Goal: Task Accomplishment & Management: Complete application form

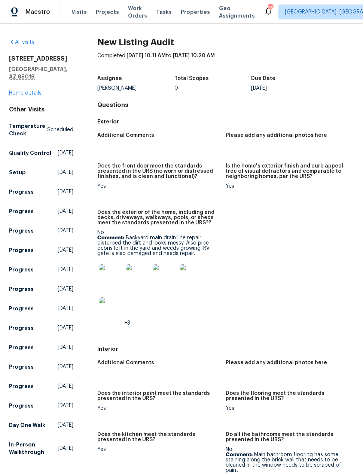
click at [111, 273] on img at bounding box center [111, 276] width 24 height 24
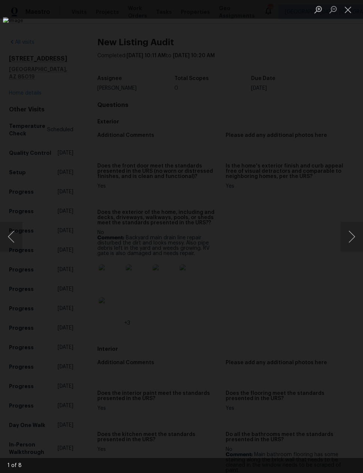
click at [352, 233] on button "Next image" at bounding box center [351, 237] width 22 height 30
click at [351, 230] on button "Next image" at bounding box center [351, 237] width 22 height 30
click at [350, 232] on button "Next image" at bounding box center [351, 237] width 22 height 30
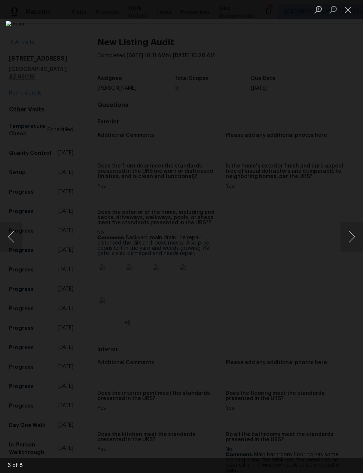
click at [352, 232] on button "Next image" at bounding box center [351, 237] width 22 height 30
click at [351, 233] on button "Next image" at bounding box center [351, 237] width 22 height 30
click at [351, 230] on button "Next image" at bounding box center [351, 237] width 22 height 30
click at [353, 234] on button "Next image" at bounding box center [351, 237] width 22 height 30
click at [352, 236] on button "Next image" at bounding box center [351, 237] width 22 height 30
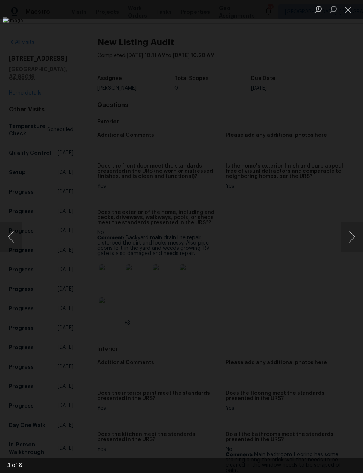
click at [349, 236] on button "Next image" at bounding box center [351, 237] width 22 height 30
click at [347, 236] on button "Next image" at bounding box center [351, 237] width 22 height 30
click at [350, 236] on button "Next image" at bounding box center [351, 237] width 22 height 30
click at [306, 365] on img "Lightbox" at bounding box center [171, 237] width 331 height 432
click at [348, 234] on button "Next image" at bounding box center [351, 237] width 22 height 30
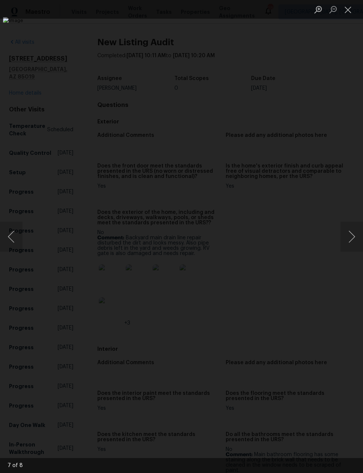
click at [350, 9] on button "Close lightbox" at bounding box center [347, 9] width 15 height 13
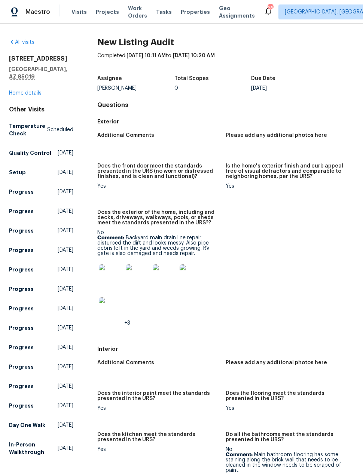
click at [108, 297] on img at bounding box center [111, 309] width 24 height 24
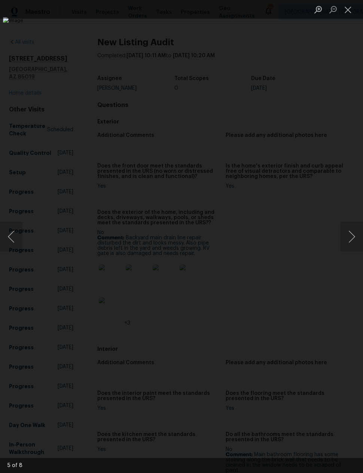
click at [349, 241] on button "Next image" at bounding box center [351, 237] width 22 height 30
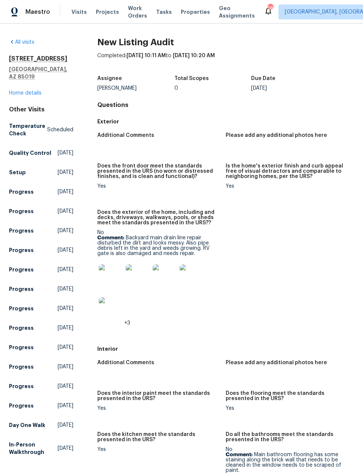
click at [109, 274] on img at bounding box center [111, 276] width 24 height 24
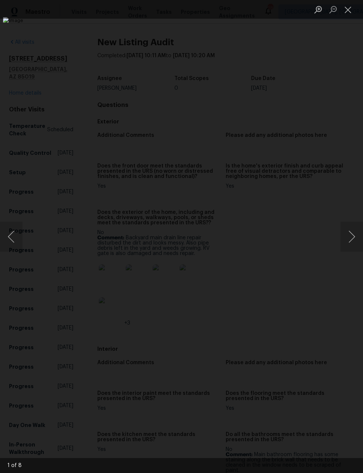
click at [350, 233] on button "Next image" at bounding box center [351, 237] width 22 height 30
click at [352, 236] on button "Next image" at bounding box center [351, 237] width 22 height 30
click at [344, 241] on button "Next image" at bounding box center [351, 237] width 22 height 30
click at [350, 238] on button "Next image" at bounding box center [351, 237] width 22 height 30
click at [345, 238] on button "Next image" at bounding box center [351, 237] width 22 height 30
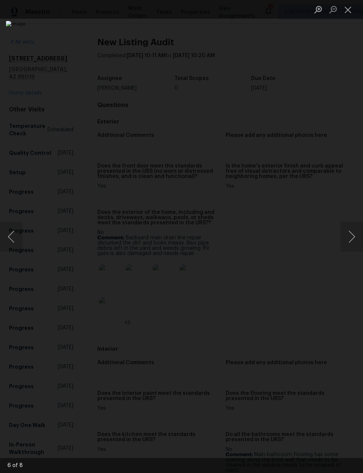
click at [349, 237] on button "Next image" at bounding box center [351, 237] width 22 height 30
click at [346, 239] on button "Next image" at bounding box center [351, 237] width 22 height 30
click at [348, 241] on button "Next image" at bounding box center [351, 237] width 22 height 30
click at [349, 237] on button "Next image" at bounding box center [351, 237] width 22 height 30
click at [349, 235] on button "Next image" at bounding box center [351, 237] width 22 height 30
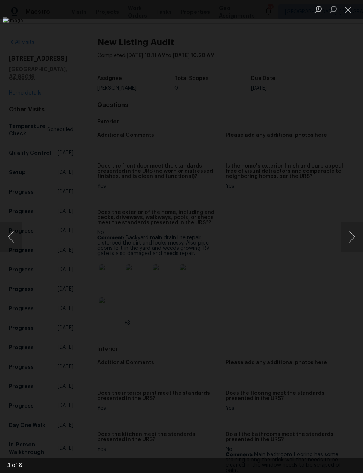
click at [348, 236] on button "Next image" at bounding box center [351, 237] width 22 height 30
click at [311, 404] on div "Lightbox" at bounding box center [181, 236] width 363 height 473
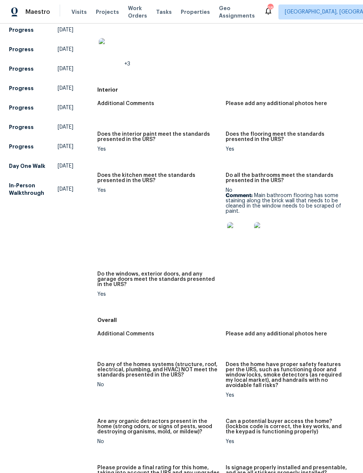
scroll to position [282, 0]
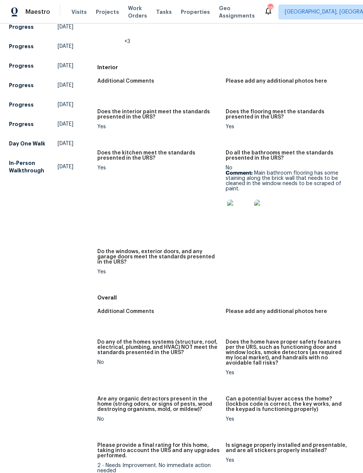
click at [246, 211] on img at bounding box center [239, 212] width 24 height 24
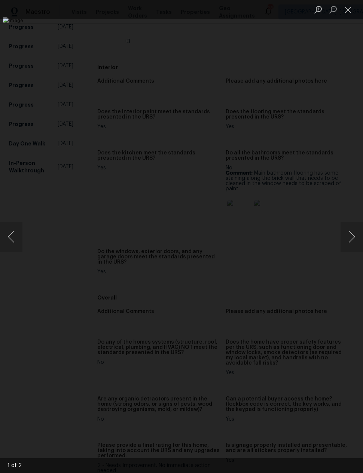
click at [346, 240] on button "Next image" at bounding box center [351, 237] width 22 height 30
click at [46, 71] on div "Lightbox" at bounding box center [181, 236] width 363 height 473
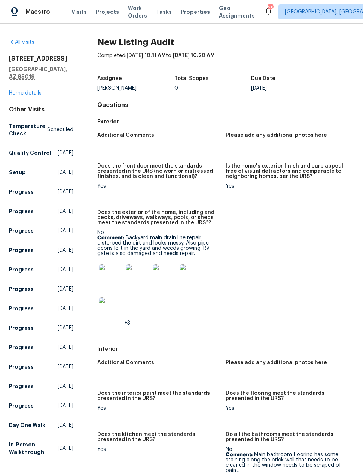
scroll to position [0, 0]
click at [35, 91] on link "Home details" at bounding box center [25, 93] width 33 height 5
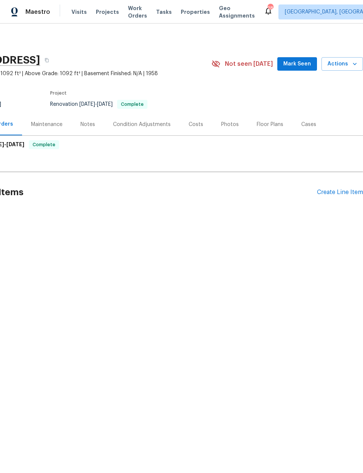
scroll to position [0, 60]
click at [329, 191] on div "Create Line Item" at bounding box center [340, 192] width 46 height 7
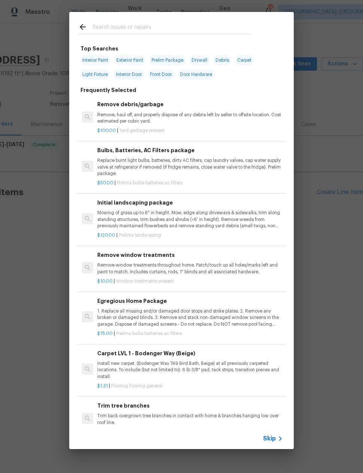
click at [99, 26] on input "text" at bounding box center [171, 27] width 159 height 11
type input "Hvac"
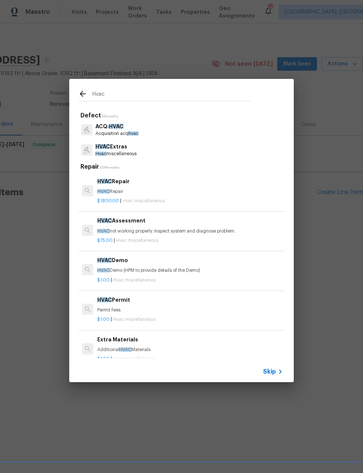
click at [113, 226] on div "HVAC Assessment HVAC not working properly. Inspect system and diagnose problem." at bounding box center [189, 226] width 185 height 18
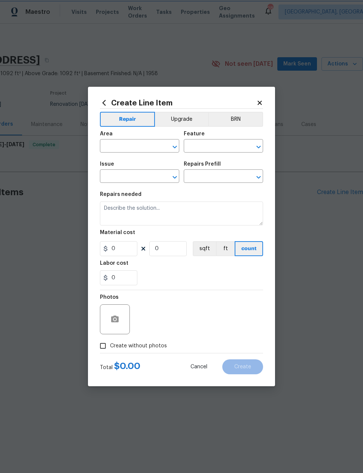
type input "HVAC"
type input "HVAC Extras"
type input "HVAC Assessment $75.00"
type textarea "HVAC not working properly. Inspect system and diagnose problem."
type input "75"
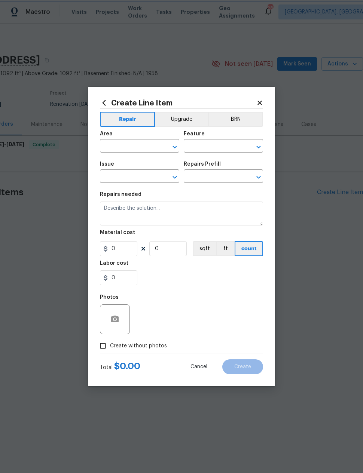
type input "1"
click at [112, 143] on input "text" at bounding box center [129, 147] width 58 height 12
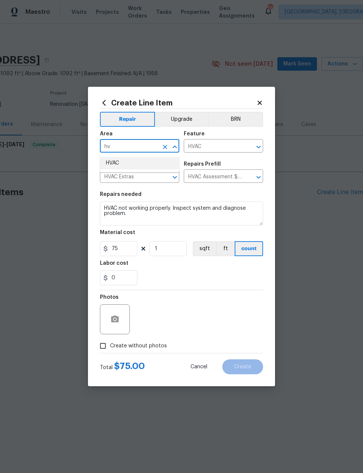
click at [115, 164] on li "HVAC" at bounding box center [139, 163] width 79 height 12
type input "HVAC"
click at [161, 277] on div "0" at bounding box center [181, 277] width 163 height 15
click at [103, 342] on input "Create without photos" at bounding box center [103, 346] width 14 height 14
checkbox input "true"
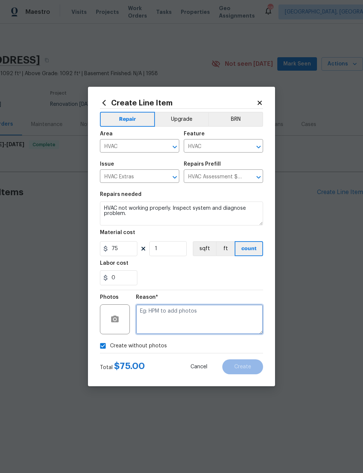
click at [240, 328] on textarea at bounding box center [199, 319] width 127 height 30
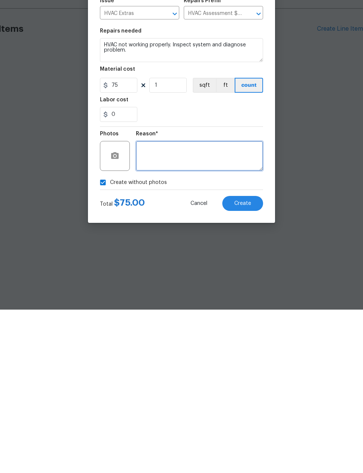
type textarea "A"
type textarea "Na"
click at [246, 359] on button "Create" at bounding box center [242, 366] width 41 height 15
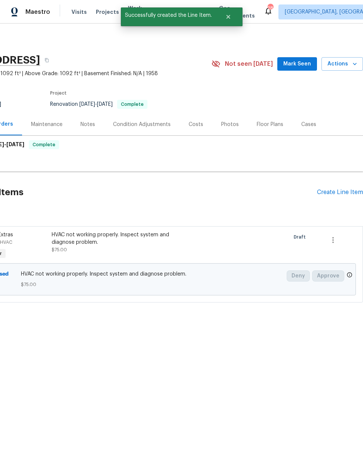
click at [332, 194] on div "Create Line Item" at bounding box center [340, 192] width 46 height 7
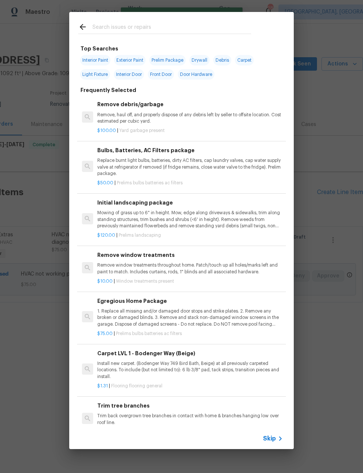
click at [207, 22] on input "text" at bounding box center [171, 27] width 159 height 11
type input "Window"
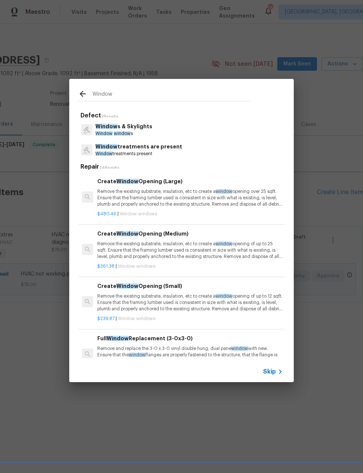
click at [111, 128] on span "Window" at bounding box center [106, 126] width 22 height 5
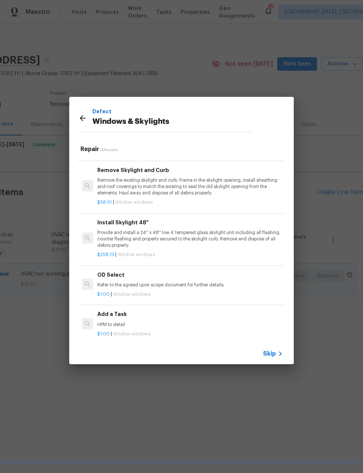
scroll to position [497, 0]
click at [108, 322] on p "HPM to detail" at bounding box center [189, 325] width 185 height 6
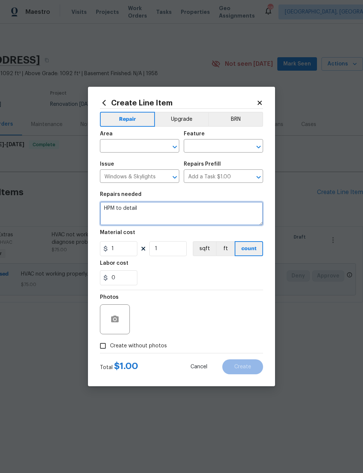
click at [129, 212] on textarea "HPM to detail" at bounding box center [181, 214] width 163 height 24
click at [128, 212] on textarea "HPM to detail" at bounding box center [181, 214] width 163 height 24
click at [119, 203] on textarea "HPM to detail" at bounding box center [181, 214] width 163 height 24
type textarea "Scrape paint from bathroom windows, and clean up paint from other windows"
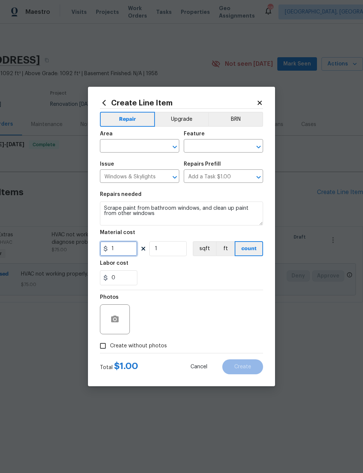
click at [116, 251] on input "1" at bounding box center [118, 248] width 37 height 15
type input "50"
click at [238, 273] on div "0" at bounding box center [181, 277] width 163 height 15
click at [115, 318] on icon "button" at bounding box center [114, 319] width 7 height 7
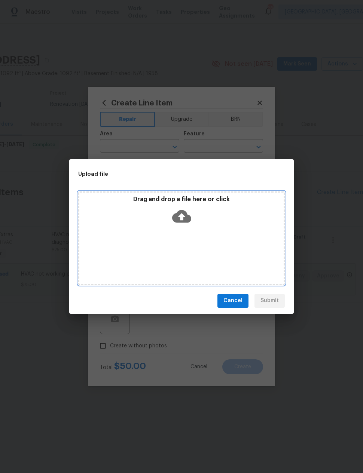
click at [186, 217] on icon at bounding box center [181, 216] width 19 height 13
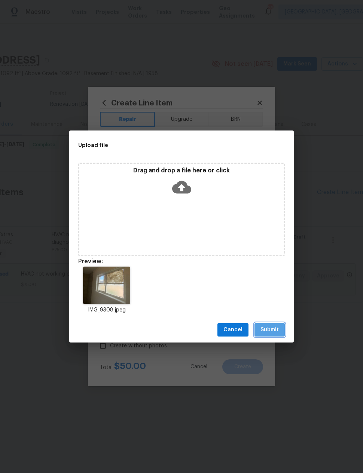
click at [274, 331] on span "Submit" at bounding box center [269, 329] width 18 height 9
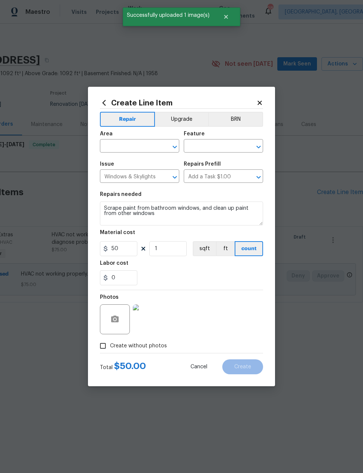
click at [116, 142] on input "text" at bounding box center [129, 147] width 58 height 12
click at [124, 174] on li "Interior Overall" at bounding box center [139, 175] width 79 height 12
type input "Interior Overall"
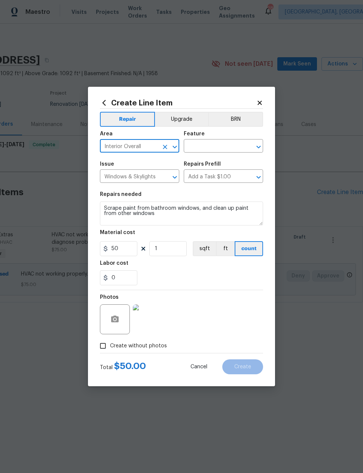
click at [230, 144] on input "text" at bounding box center [213, 147] width 58 height 12
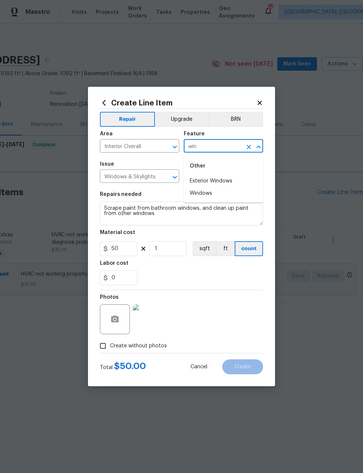
click at [207, 195] on li "Windows" at bounding box center [223, 193] width 79 height 12
type input "Windows"
click at [243, 282] on div "0" at bounding box center [181, 277] width 163 height 15
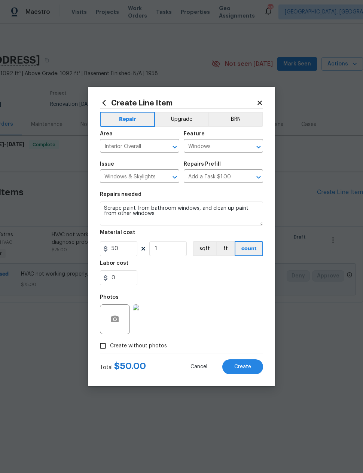
click at [242, 367] on span "Create" at bounding box center [242, 367] width 17 height 6
type input "0"
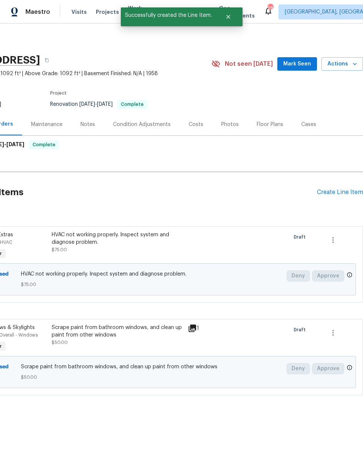
click at [329, 193] on div "Create Line Item" at bounding box center [340, 192] width 46 height 7
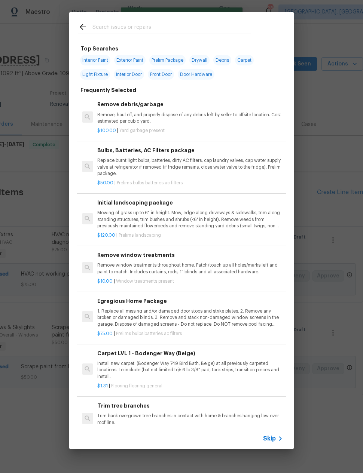
click at [213, 22] on input "text" at bounding box center [171, 27] width 159 height 11
type input "Tile"
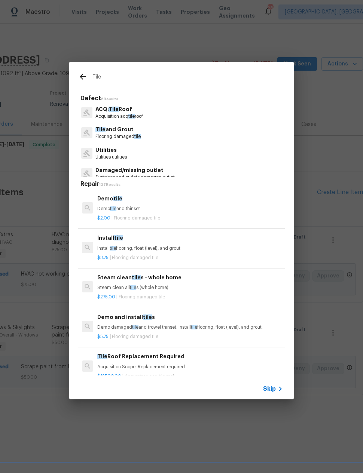
click at [111, 131] on p "Tile and Grout" at bounding box center [117, 130] width 45 height 8
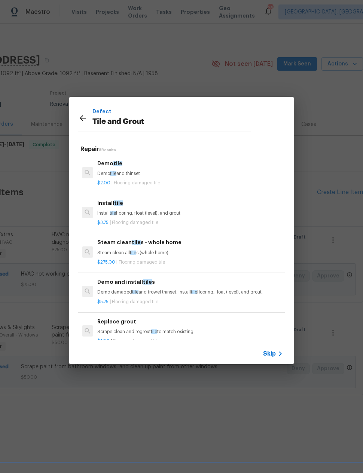
scroll to position [0, 0]
click at [271, 351] on span "Skip" at bounding box center [269, 353] width 13 height 7
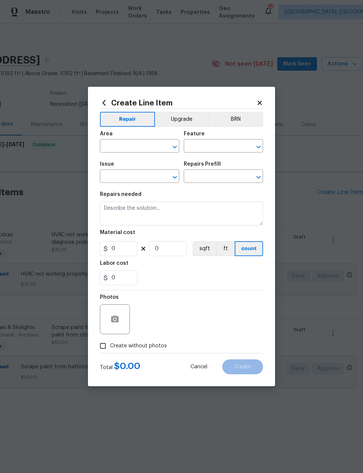
click at [114, 147] on input "text" at bounding box center [129, 147] width 58 height 12
click at [150, 174] on li "Main Bathroom" at bounding box center [139, 175] width 79 height 12
type input "Main Bathroom"
click at [220, 147] on input "text" at bounding box center [213, 147] width 58 height 12
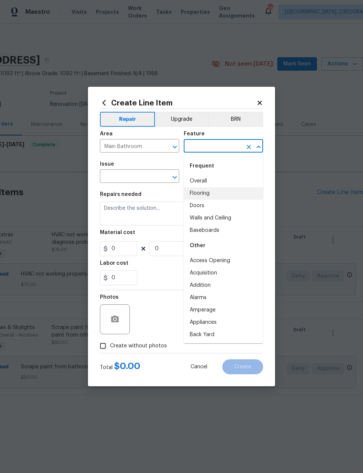
click at [206, 192] on li "Flooring" at bounding box center [223, 193] width 79 height 12
type input "Flooring"
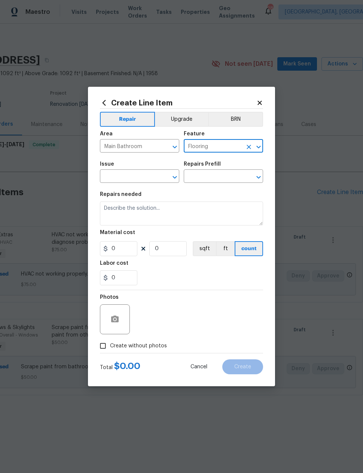
click at [154, 178] on input "text" at bounding box center [129, 177] width 58 height 12
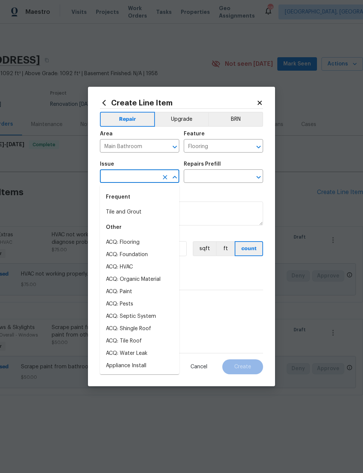
click at [119, 215] on li "Tile and Grout" at bounding box center [139, 212] width 79 height 12
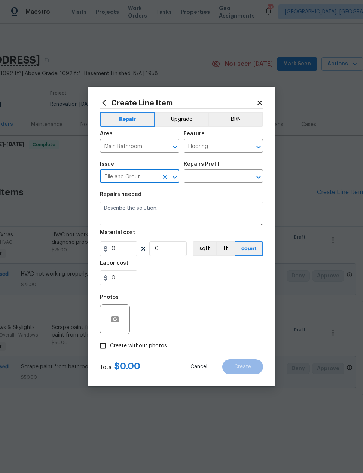
type input "Tile and Grout"
click at [230, 174] on input "text" at bounding box center [213, 177] width 58 height 12
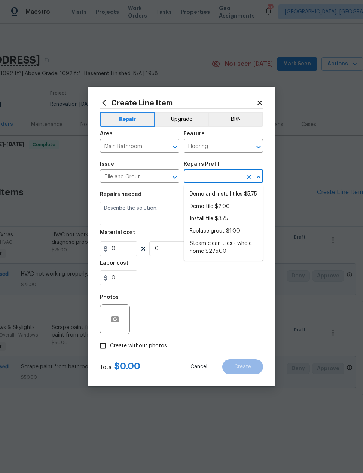
click at [157, 178] on input "Tile and Grout" at bounding box center [129, 177] width 58 height 12
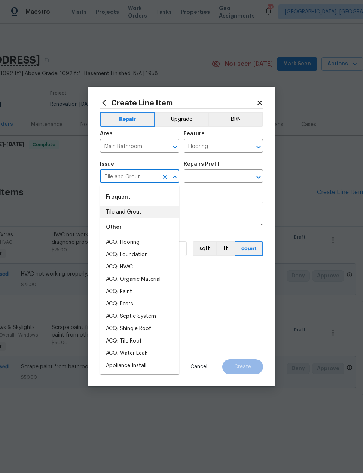
click at [228, 175] on input "text" at bounding box center [213, 177] width 58 height 12
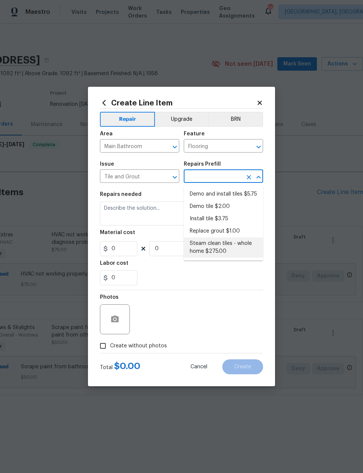
click at [230, 245] on li "Steam clean tiles - whole home $275.00" at bounding box center [223, 247] width 79 height 20
type input "Steam clean tiles - whole home $275.00"
type input "Overall Flooring"
type textarea "Steam clean all tiles (whole home)"
type input "1"
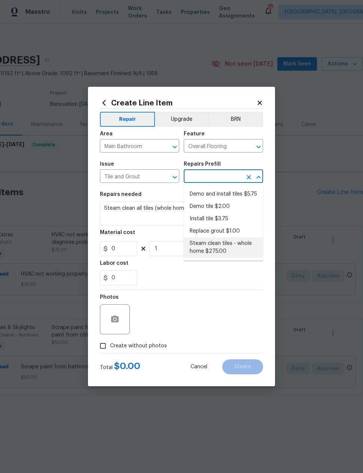
type input "Steam clean tiles - whole home $275.00"
type input "275"
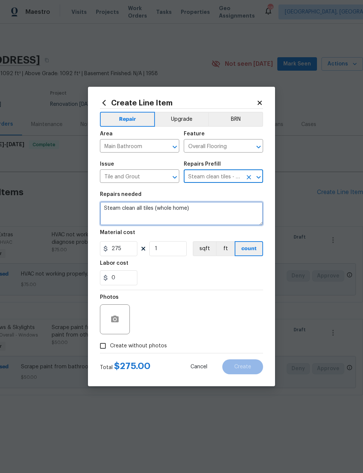
click at [199, 208] on textarea "Steam clean all tiles (whole home)" at bounding box center [181, 214] width 163 height 24
type textarea "Steam"
type textarea "Clean bathroom tiles next to wall."
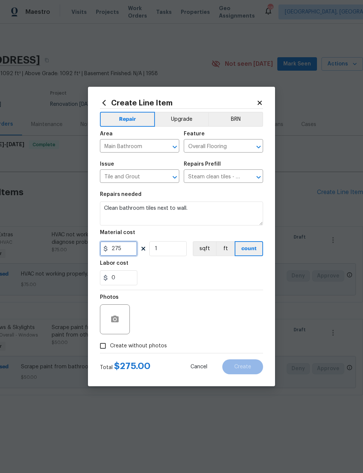
click at [120, 251] on input "275" at bounding box center [118, 248] width 37 height 15
type input "25"
click at [225, 276] on div "0" at bounding box center [181, 277] width 163 height 15
click at [104, 344] on input "Create without photos" at bounding box center [103, 346] width 14 height 14
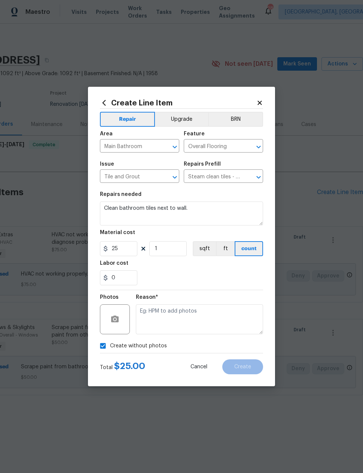
click at [99, 346] on input "Create without photos" at bounding box center [103, 346] width 14 height 14
checkbox input "false"
click at [122, 309] on div at bounding box center [115, 319] width 30 height 30
click at [110, 321] on icon "button" at bounding box center [114, 319] width 9 height 9
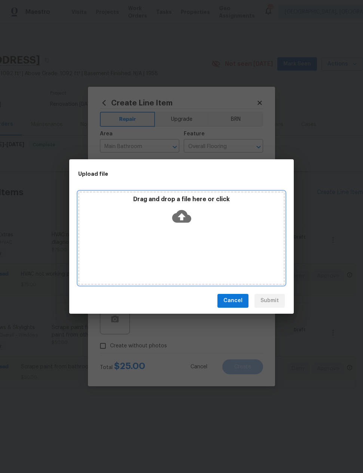
click at [186, 221] on icon at bounding box center [181, 216] width 19 height 13
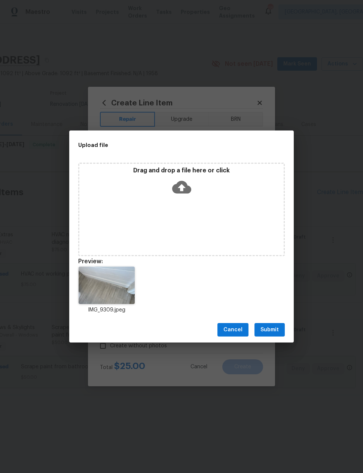
click at [275, 327] on span "Submit" at bounding box center [269, 329] width 18 height 9
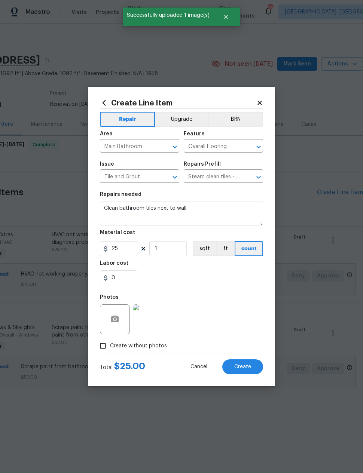
click at [249, 368] on span "Create" at bounding box center [242, 367] width 17 height 6
type input "0"
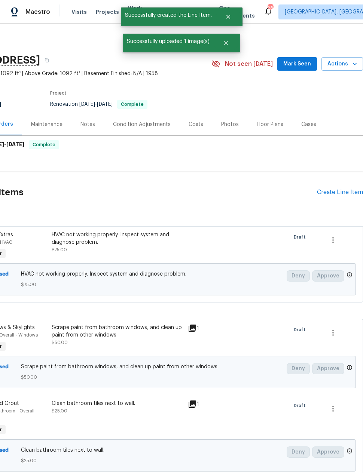
click at [328, 193] on div "Create Line Item" at bounding box center [340, 192] width 46 height 7
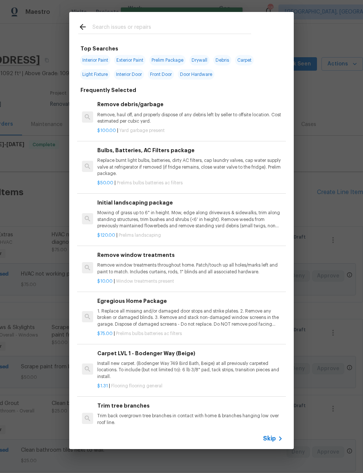
click at [198, 25] on input "text" at bounding box center [171, 27] width 159 height 11
click at [244, 217] on p "Mowing of grass up to 6" in height. Mow, edge along driveways & sidewalks, trim…" at bounding box center [189, 219] width 185 height 19
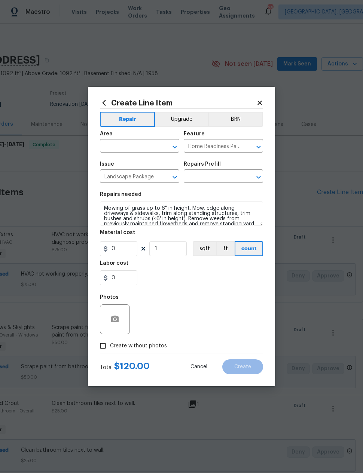
type input "Initial landscaping package $120.00"
type input "120"
click at [115, 144] on input "text" at bounding box center [129, 147] width 58 height 12
click at [119, 176] on li "Exterior Overall" at bounding box center [139, 175] width 79 height 12
type input "Exterior Overall"
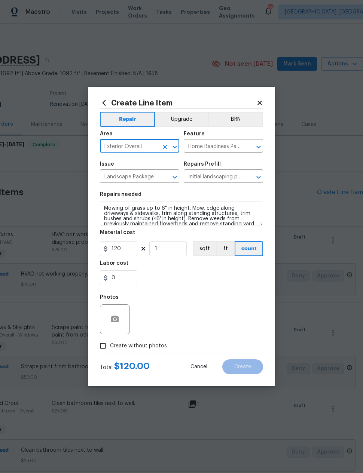
click at [240, 278] on div "0" at bounding box center [181, 277] width 163 height 15
click at [116, 321] on circle "button" at bounding box center [115, 319] width 2 height 2
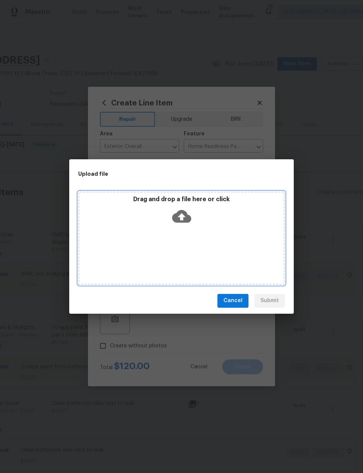
click at [187, 210] on icon at bounding box center [181, 216] width 19 height 19
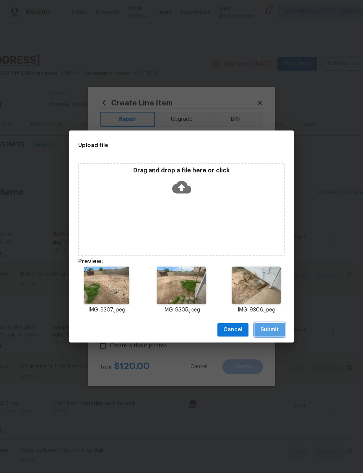
click at [276, 328] on span "Submit" at bounding box center [269, 329] width 18 height 9
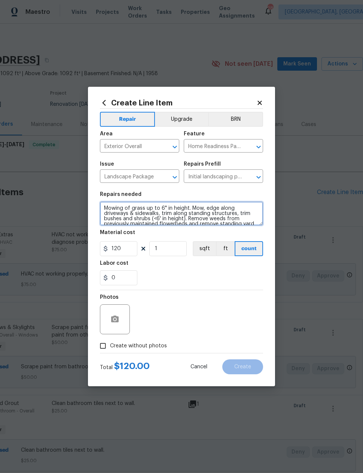
click at [104, 209] on textarea "Mowing of grass up to 6" in height. Mow, edge along driveways & sidewalks, trim…" at bounding box center [181, 214] width 163 height 24
click at [111, 210] on textarea "Mowing of grass up to 6" in height. Mow, edge along driveways & sidewalks, trim…" at bounding box center [181, 214] width 163 height 24
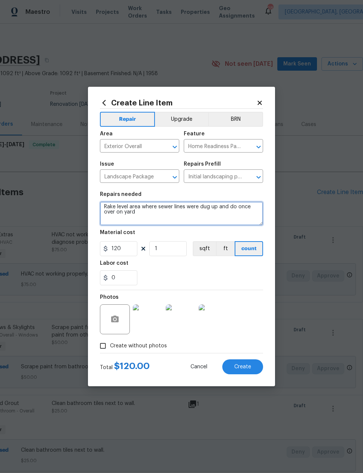
type textarea "Rake level area where sewer lines were dug up and do once over on yard Mowing o…"
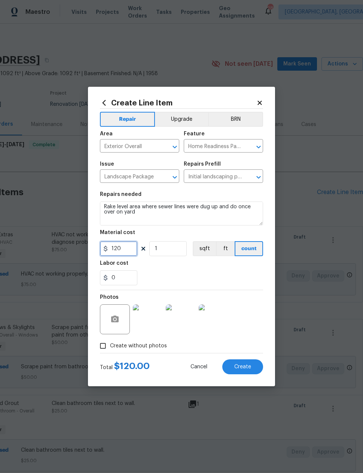
click at [120, 252] on input "120" at bounding box center [118, 248] width 37 height 15
type input "200"
click at [232, 273] on div "0" at bounding box center [181, 277] width 163 height 15
click at [244, 366] on span "Create" at bounding box center [242, 367] width 17 height 6
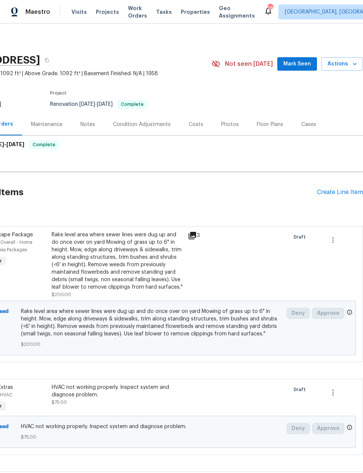
click at [323, 192] on div "Create Line Item" at bounding box center [340, 192] width 46 height 7
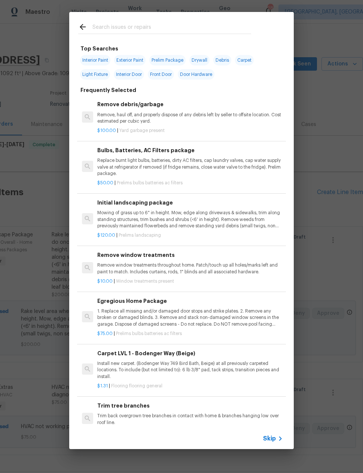
click at [162, 111] on div "Remove debris/garbage Remove, haul off, and properly dispose of any debris left…" at bounding box center [189, 112] width 185 height 24
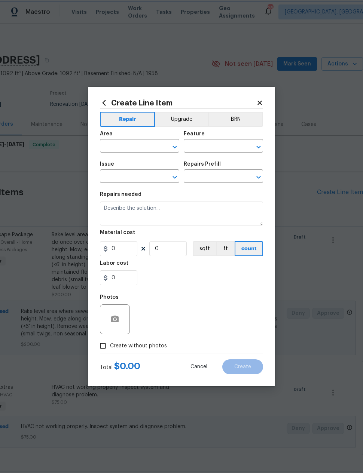
type input "Debris/garbage on site"
type textarea "Remove, haul off, and properly dispose of any debris left by seller to offsite …"
type input "1"
type input "Remove debris/garbage $100.00"
type input "100"
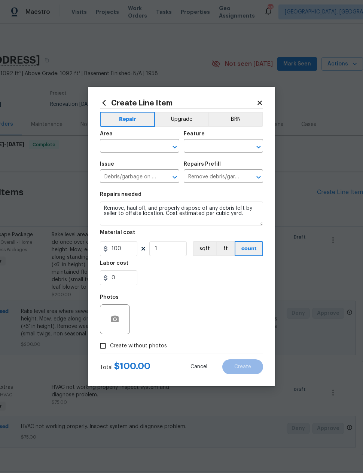
click at [137, 148] on input "text" at bounding box center [129, 147] width 58 height 12
type input "sewer"
click at [145, 177] on li "Exterior Overall" at bounding box center [139, 175] width 79 height 12
type input "Exterior Overall"
click at [222, 143] on input "text" at bounding box center [213, 147] width 58 height 12
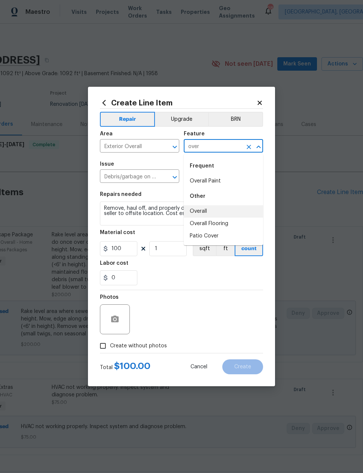
click at [209, 210] on li "Overall" at bounding box center [223, 211] width 79 height 12
type input "Overall"
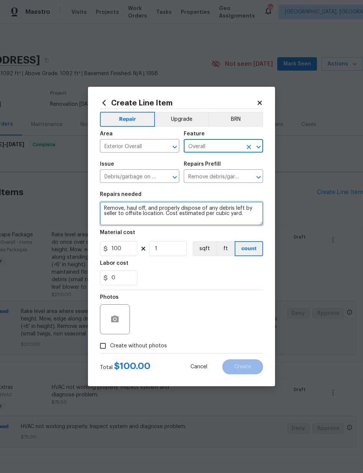
click at [104, 208] on textarea "Remove, haul off, and properly dispose of any debris left by seller to offsite …" at bounding box center [181, 214] width 163 height 24
click at [230, 208] on textarea "Remove, haul off, and properly dispose of any debris left by seller to offsite …" at bounding box center [181, 214] width 163 height 24
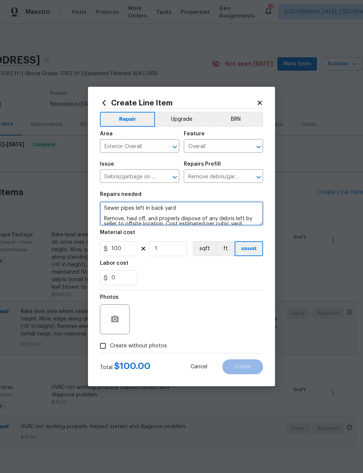
type textarea "Sewer pipes left in back yard Remove, haul off, and properly dispose of any deb…"
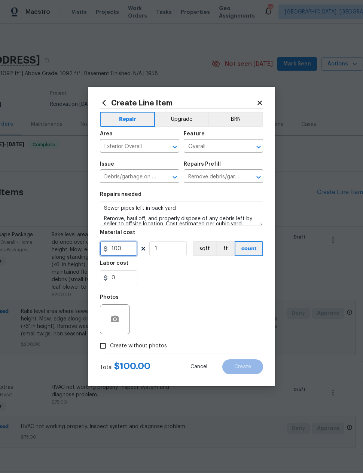
click at [123, 252] on input "100" at bounding box center [118, 248] width 37 height 15
type input "1"
click at [233, 278] on div "0" at bounding box center [181, 277] width 163 height 15
click at [108, 324] on button "button" at bounding box center [115, 319] width 18 height 18
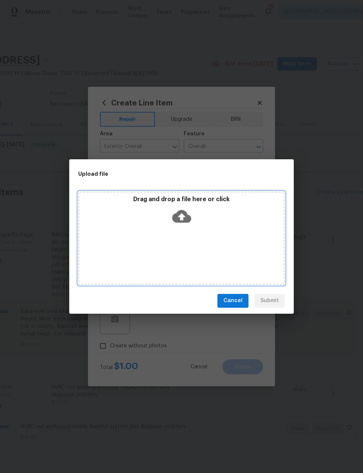
click at [183, 217] on icon at bounding box center [181, 216] width 19 height 19
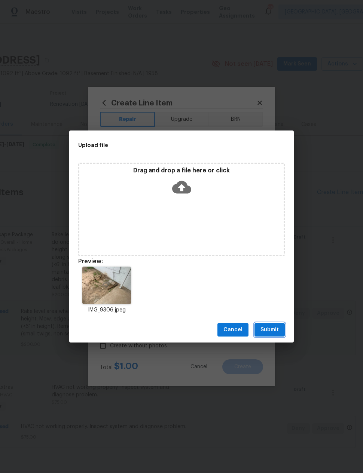
click at [279, 327] on button "Submit" at bounding box center [269, 330] width 30 height 14
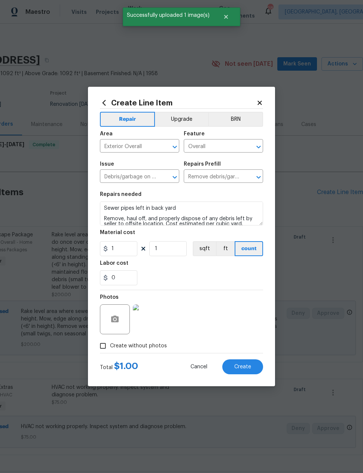
click at [246, 367] on span "Create" at bounding box center [242, 367] width 17 height 6
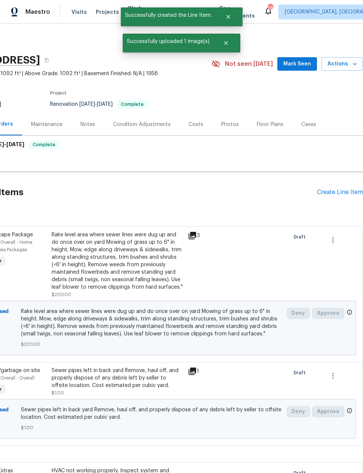
click at [331, 192] on div "Create Line Item" at bounding box center [340, 192] width 46 height 7
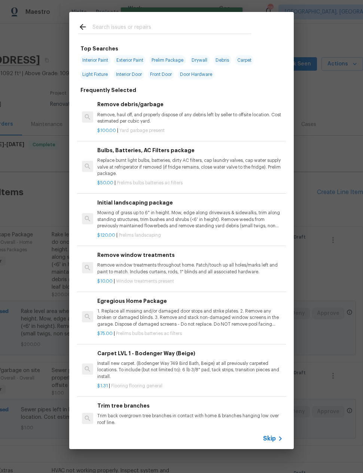
click at [220, 25] on input "text" at bounding box center [171, 27] width 159 height 11
type input "Gate"
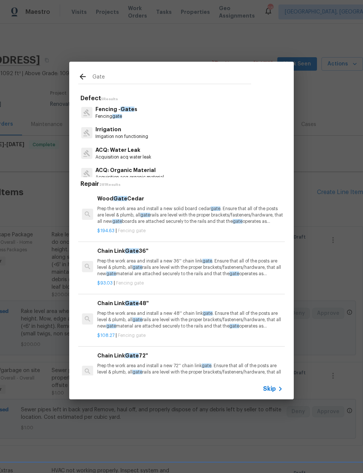
click at [104, 108] on p "Fencing - Gate s" at bounding box center [116, 109] width 42 height 8
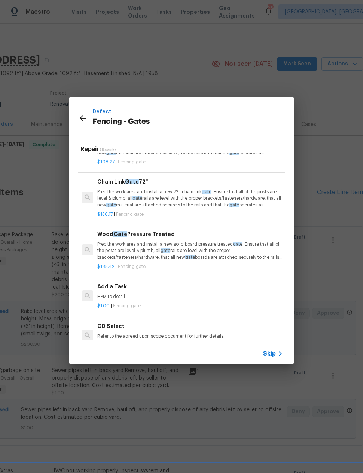
scroll to position [138, 0]
click at [107, 289] on div "Add a Task HPM to detail" at bounding box center [189, 292] width 185 height 18
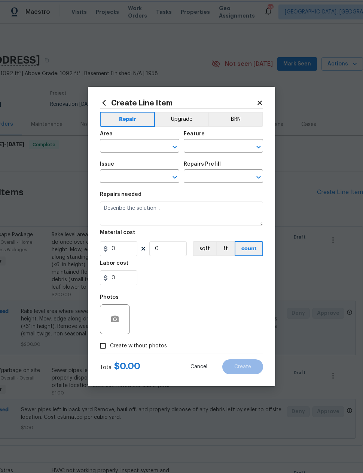
type input "Fencing - Gates"
type input "Add a Task $1.00"
type textarea "HPM to detail"
type input "1"
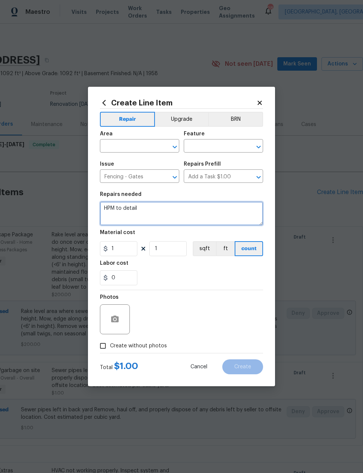
click at [203, 214] on textarea "HPM to detail" at bounding box center [181, 214] width 163 height 24
click at [202, 214] on textarea "HPM to detail" at bounding box center [181, 214] width 163 height 24
click at [203, 210] on textarea "HPM to detail" at bounding box center [181, 214] width 163 height 24
click at [203, 209] on textarea "HPM to detail" at bounding box center [181, 214] width 163 height 24
type textarea "Repair damaged alley gate"
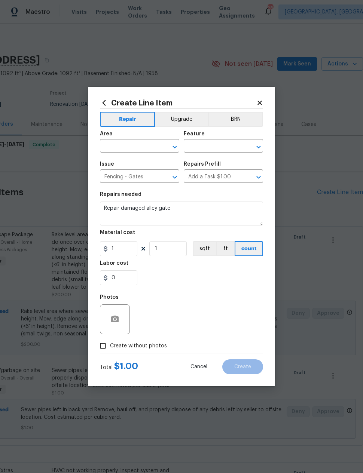
click at [154, 144] on input "text" at bounding box center [129, 147] width 58 height 12
click at [148, 175] on li "Exterior Overall" at bounding box center [139, 175] width 79 height 12
type input "Exterior Overall"
click at [227, 143] on input "text" at bounding box center [213, 147] width 58 height 12
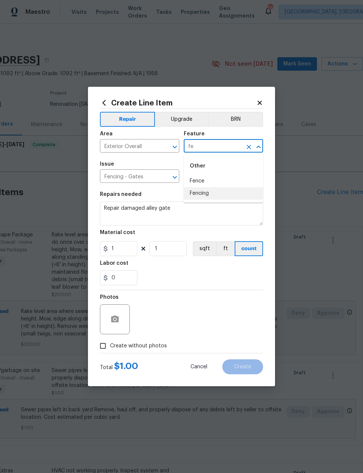
click at [210, 192] on li "Fencing" at bounding box center [223, 193] width 79 height 12
type input "Fencing"
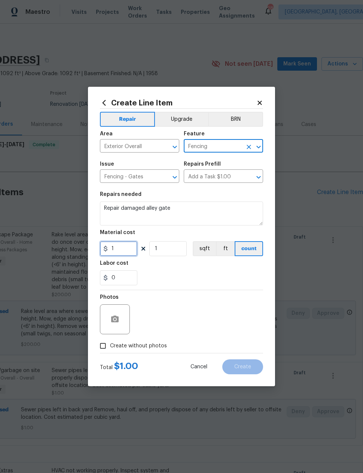
click at [126, 252] on input "1" at bounding box center [118, 248] width 37 height 15
click at [125, 252] on input "1" at bounding box center [118, 248] width 37 height 15
type input "100"
click at [230, 270] on div "Labor cost" at bounding box center [181, 266] width 163 height 10
click at [109, 320] on button "button" at bounding box center [115, 319] width 18 height 18
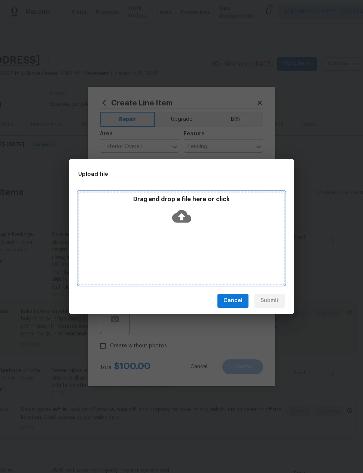
click at [183, 214] on icon at bounding box center [181, 216] width 19 height 19
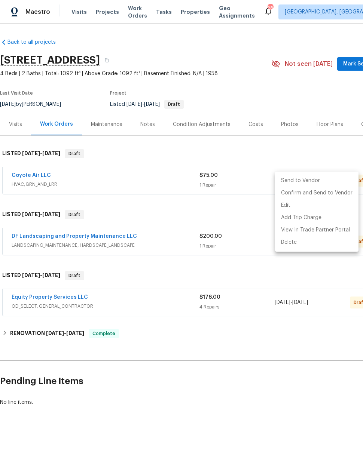
scroll to position [0, 60]
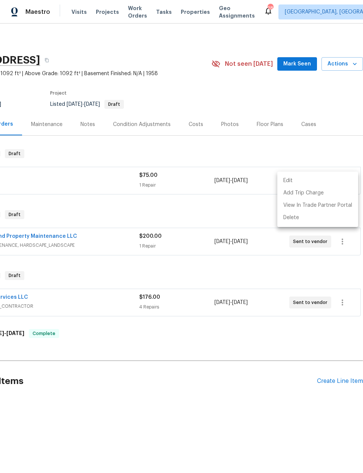
click at [247, 393] on div at bounding box center [181, 236] width 363 height 473
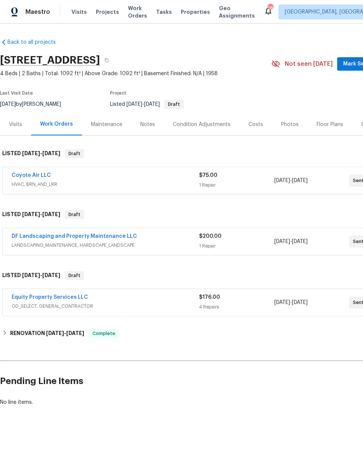
scroll to position [0, 0]
